Goal: Task Accomplishment & Management: Use online tool/utility

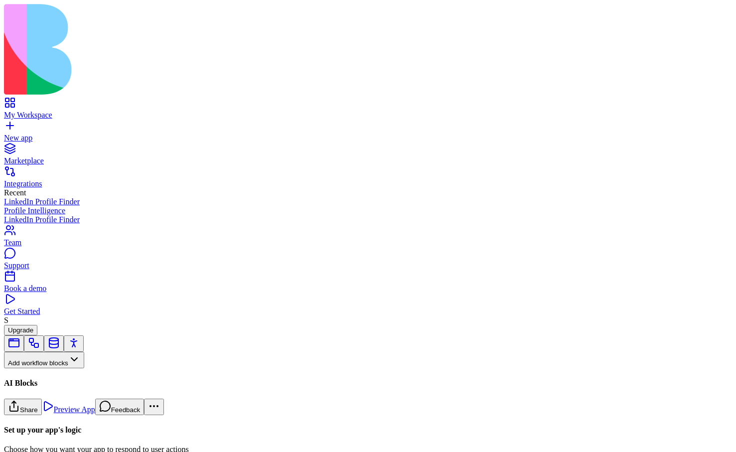
click at [51, 368] on button "Workflows" at bounding box center [29, 376] width 50 height 16
click at [53, 314] on div "Actions" at bounding box center [52, 311] width 47 height 14
